Goal: Transaction & Acquisition: Purchase product/service

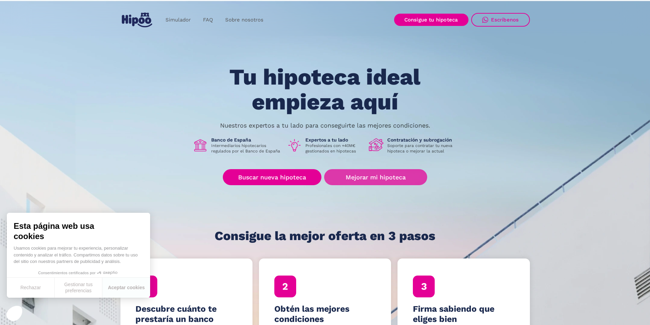
click at [382, 177] on link "Mejorar mi hipoteca" at bounding box center [375, 177] width 103 height 16
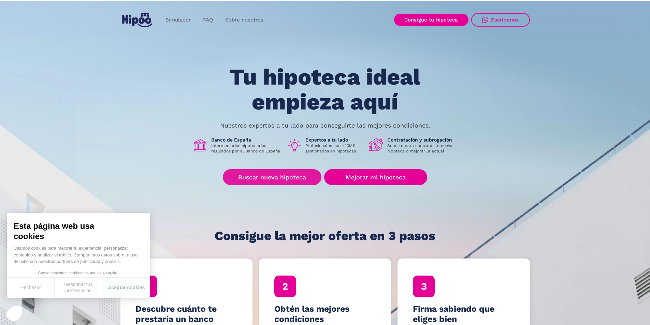
click at [256, 176] on link "Buscar nueva hipoteca" at bounding box center [272, 177] width 99 height 16
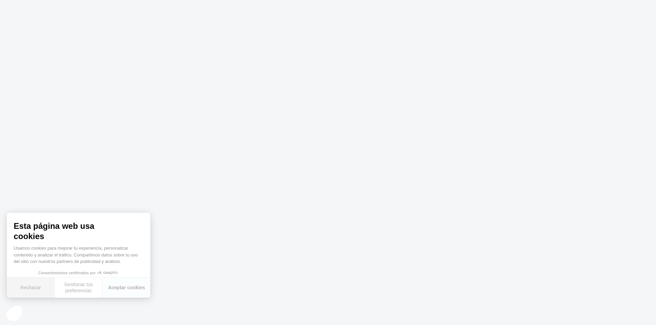
click at [32, 285] on button "Rechazar" at bounding box center [31, 288] width 48 height 20
